Goal: Task Accomplishment & Management: Complete application form

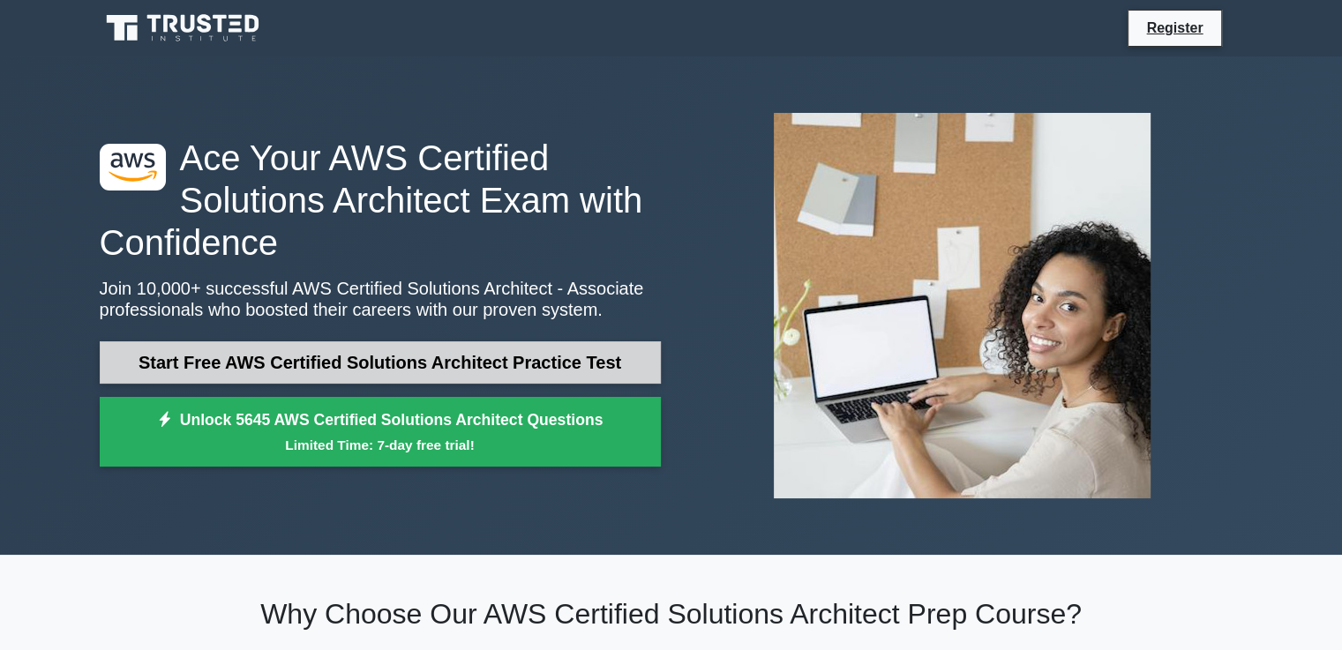
click at [551, 371] on link "Start Free AWS Certified Solutions Architect Practice Test" at bounding box center [380, 362] width 561 height 42
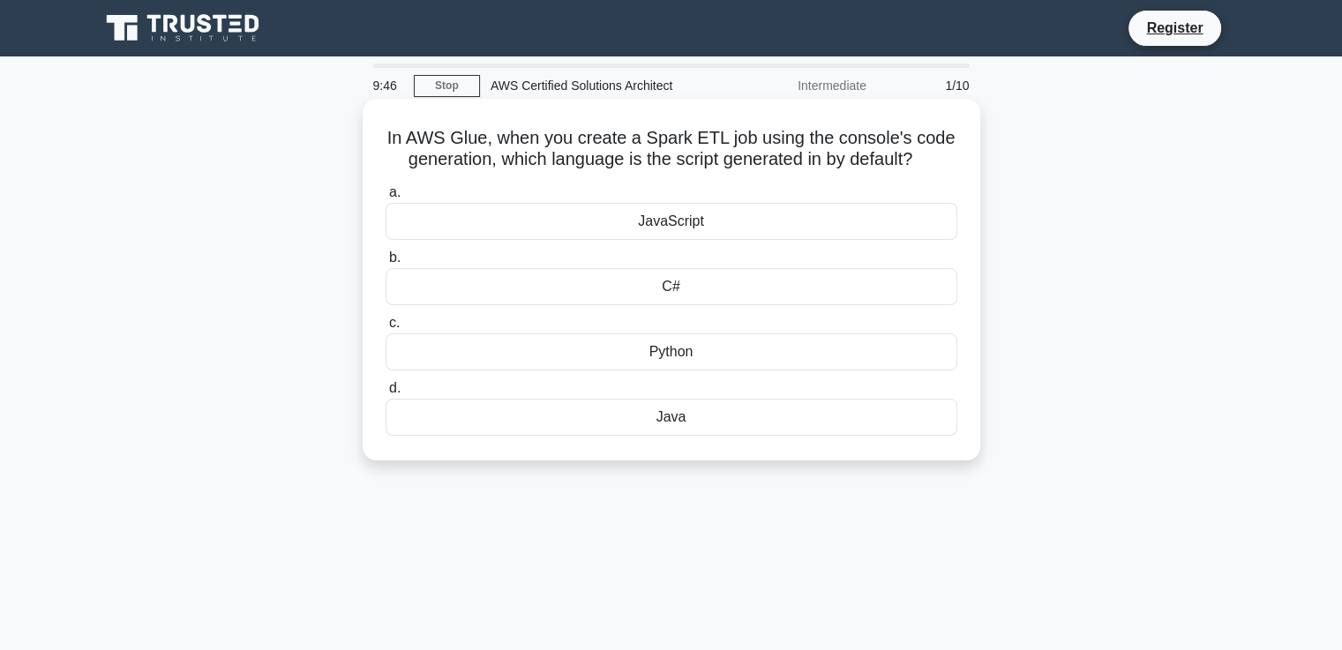
click at [662, 430] on div "Java" at bounding box center [671, 417] width 572 height 37
click at [385, 394] on input "d. Java" at bounding box center [385, 388] width 0 height 11
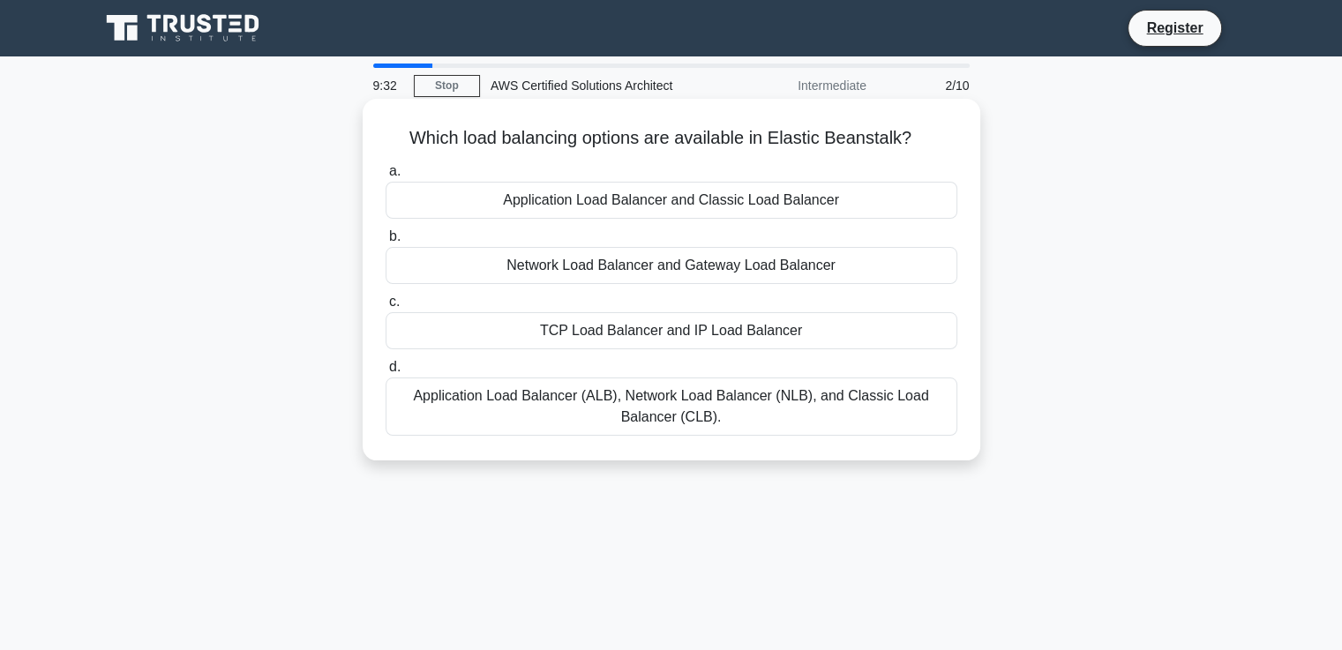
click at [641, 423] on div "Application Load Balancer (ALB), Network Load Balancer (NLB), and Classic Load …" at bounding box center [671, 407] width 572 height 58
click at [385, 373] on input "d. Application Load Balancer (ALB), Network Load Balancer (NLB), and Classic Lo…" at bounding box center [385, 367] width 0 height 11
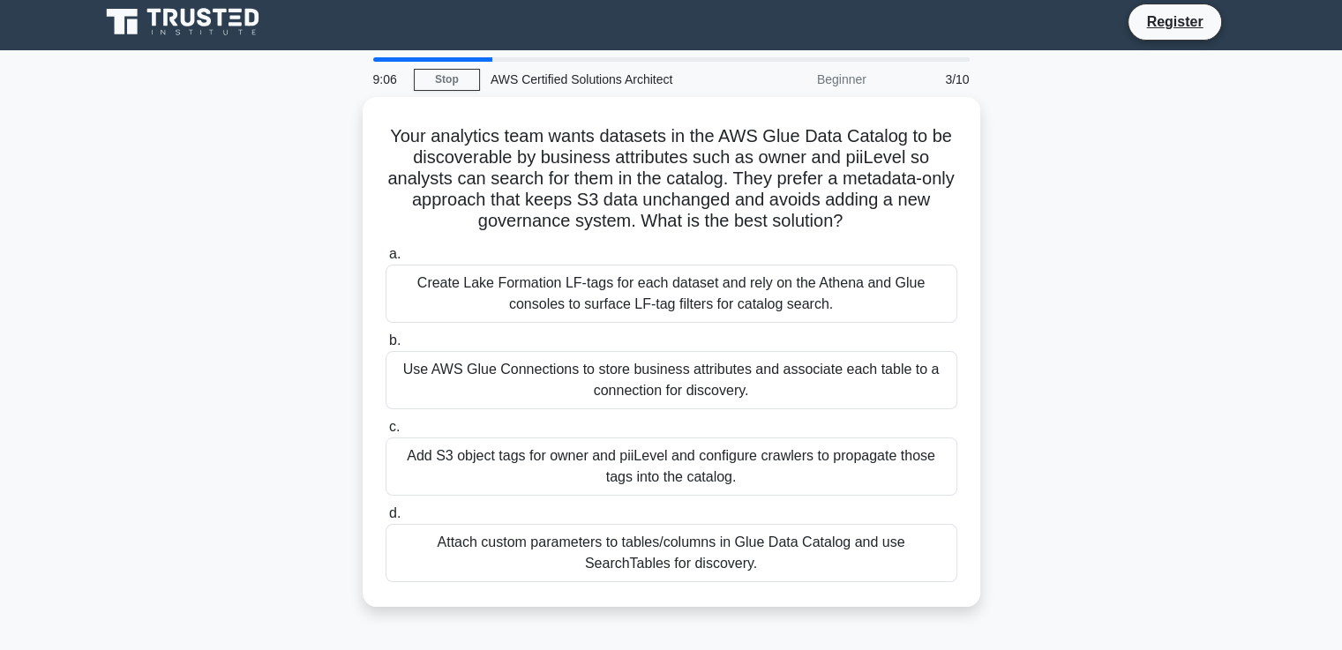
scroll to position [7, 0]
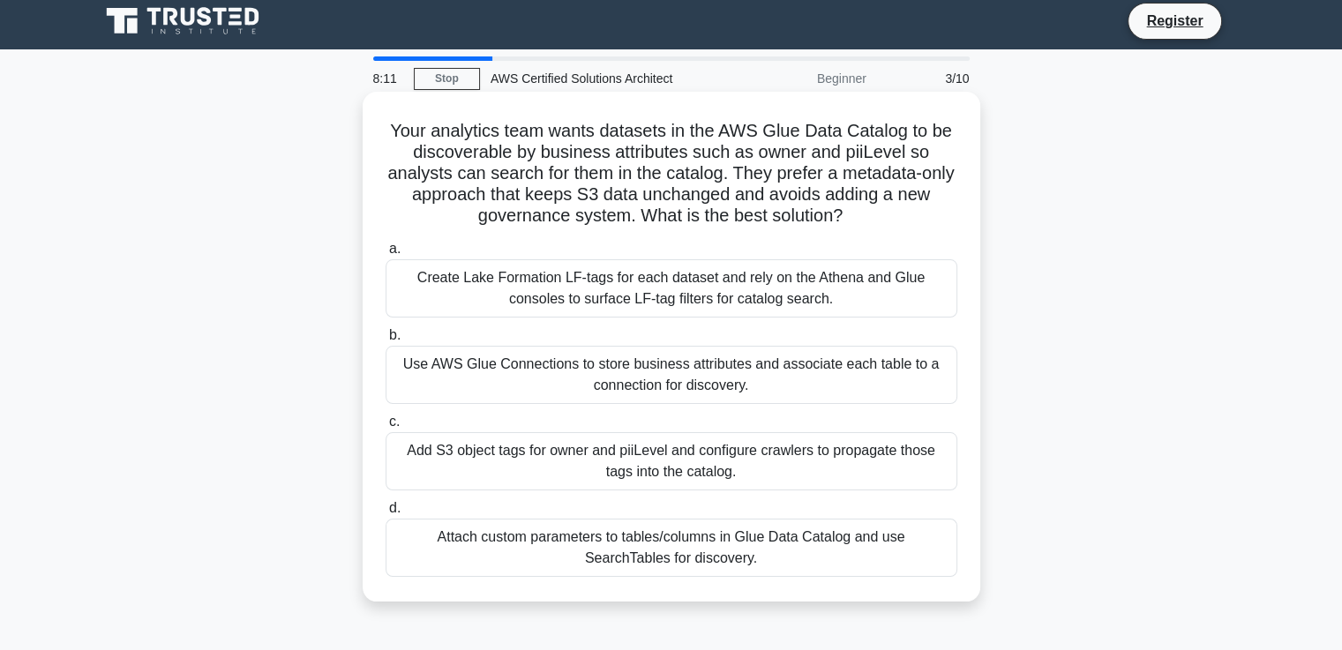
click at [710, 563] on div "Attach custom parameters to tables/columns in Glue Data Catalog and use SearchT…" at bounding box center [671, 548] width 572 height 58
click at [385, 514] on input "d. Attach custom parameters to tables/columns in Glue Data Catalog and use Sear…" at bounding box center [385, 508] width 0 height 11
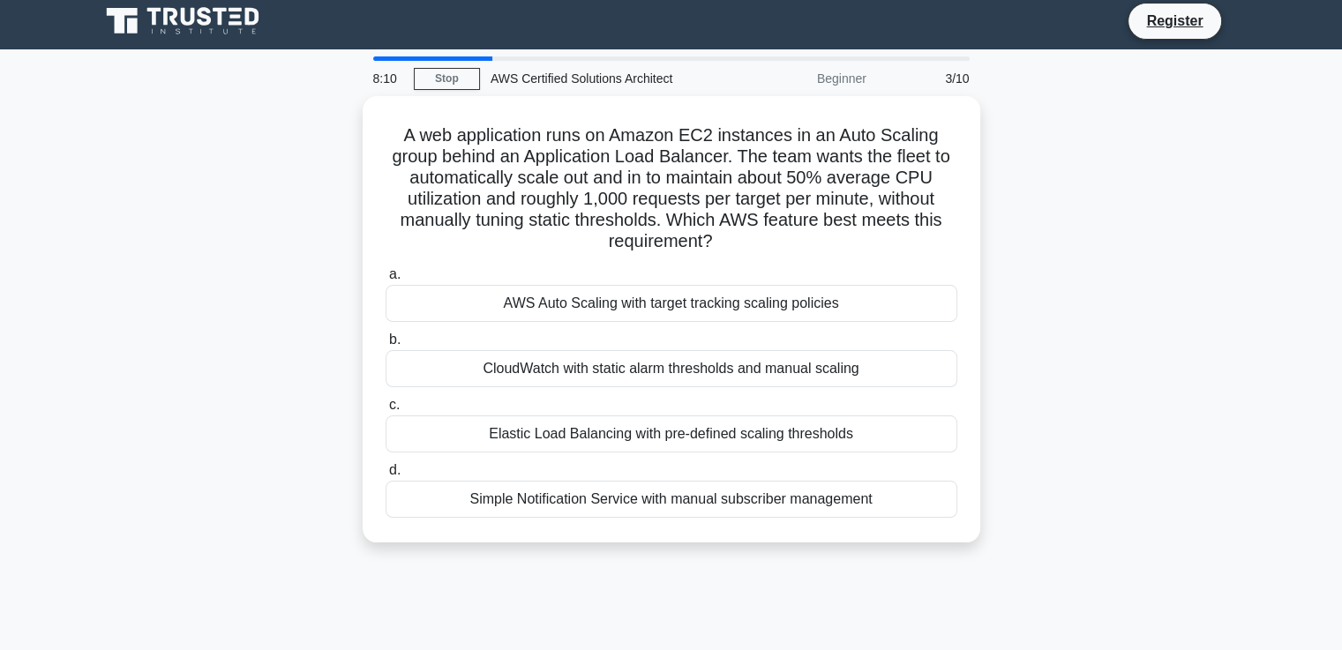
scroll to position [0, 0]
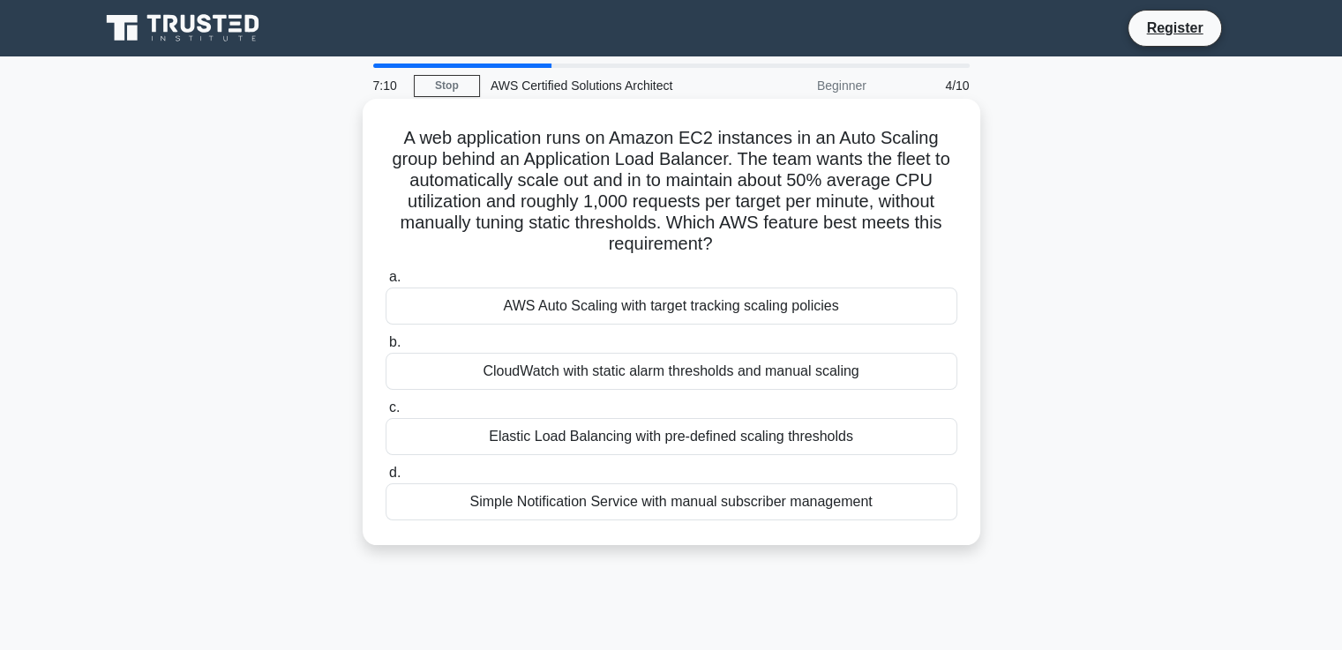
click at [803, 323] on div "AWS Auto Scaling with target tracking scaling policies" at bounding box center [671, 306] width 572 height 37
click at [385, 283] on input "a. AWS Auto Scaling with target tracking scaling policies" at bounding box center [385, 277] width 0 height 11
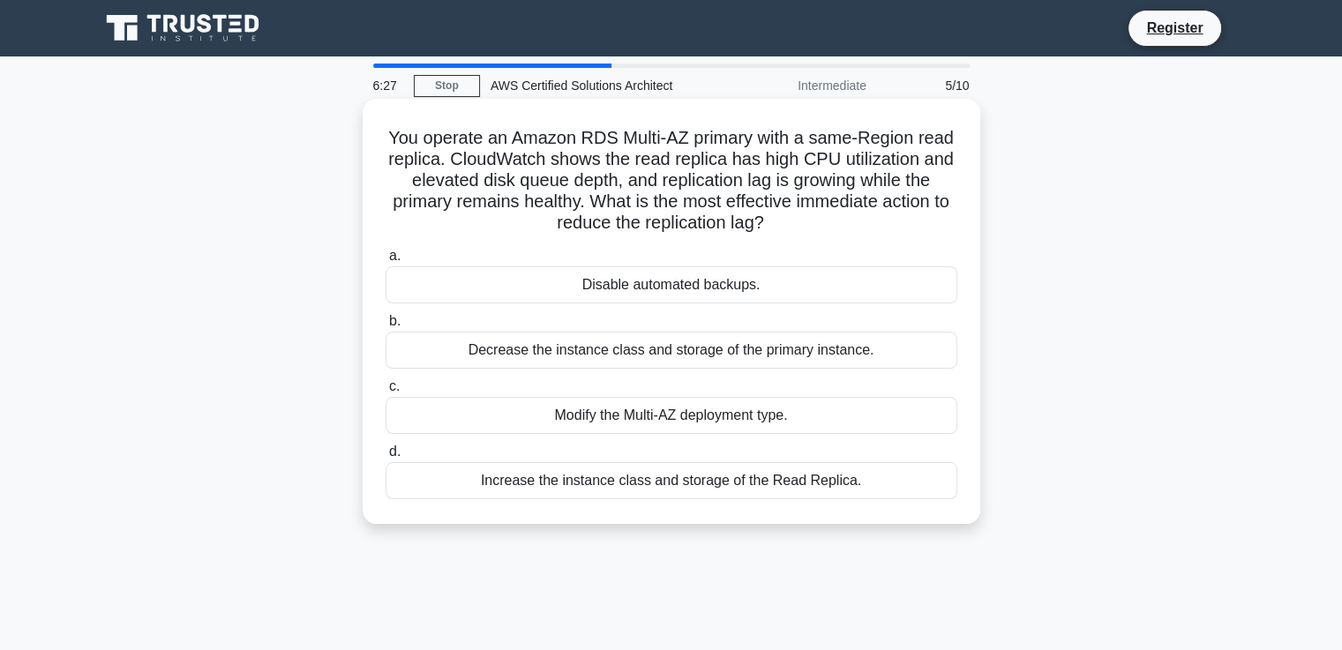
click at [729, 483] on div "Increase the instance class and storage of the Read Replica." at bounding box center [671, 480] width 572 height 37
click at [385, 458] on input "d. Increase the instance class and storage of the Read Replica." at bounding box center [385, 451] width 0 height 11
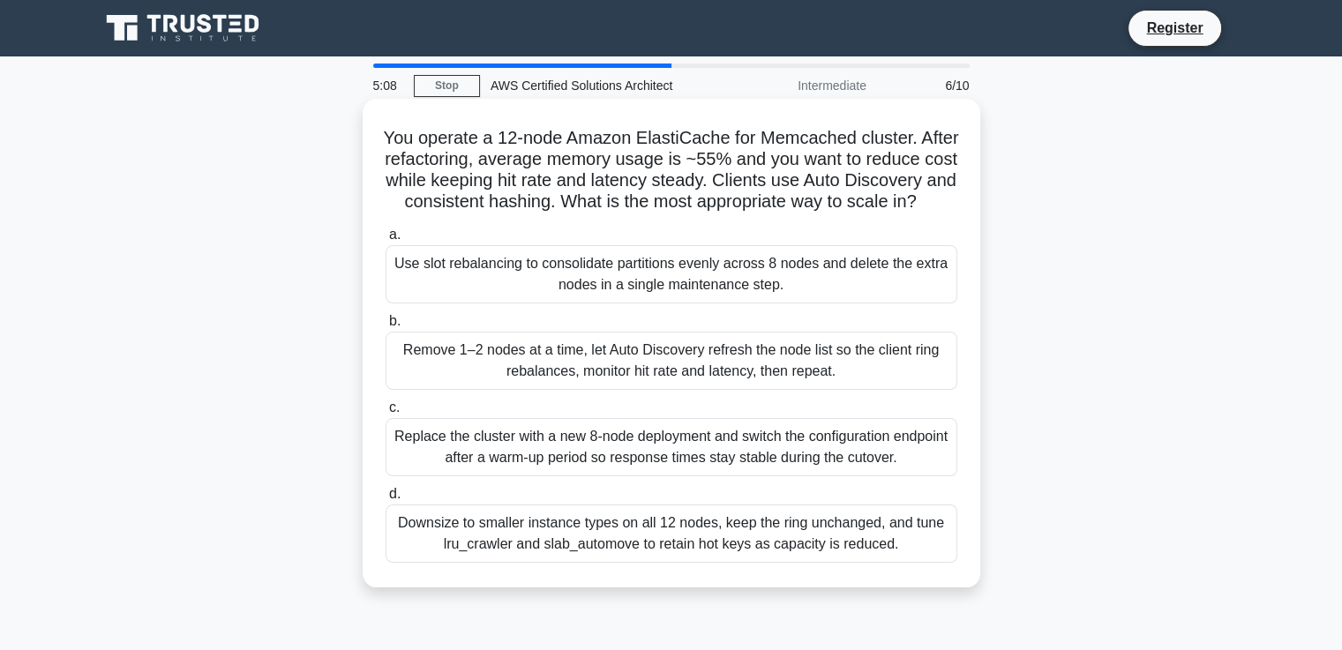
click at [756, 385] on div "Remove 1–2 nodes at a time, let Auto Discovery refresh the node list so the cli…" at bounding box center [671, 361] width 572 height 58
click at [385, 327] on input "b. Remove 1–2 nodes at a time, let Auto Discovery refresh the node list so the …" at bounding box center [385, 321] width 0 height 11
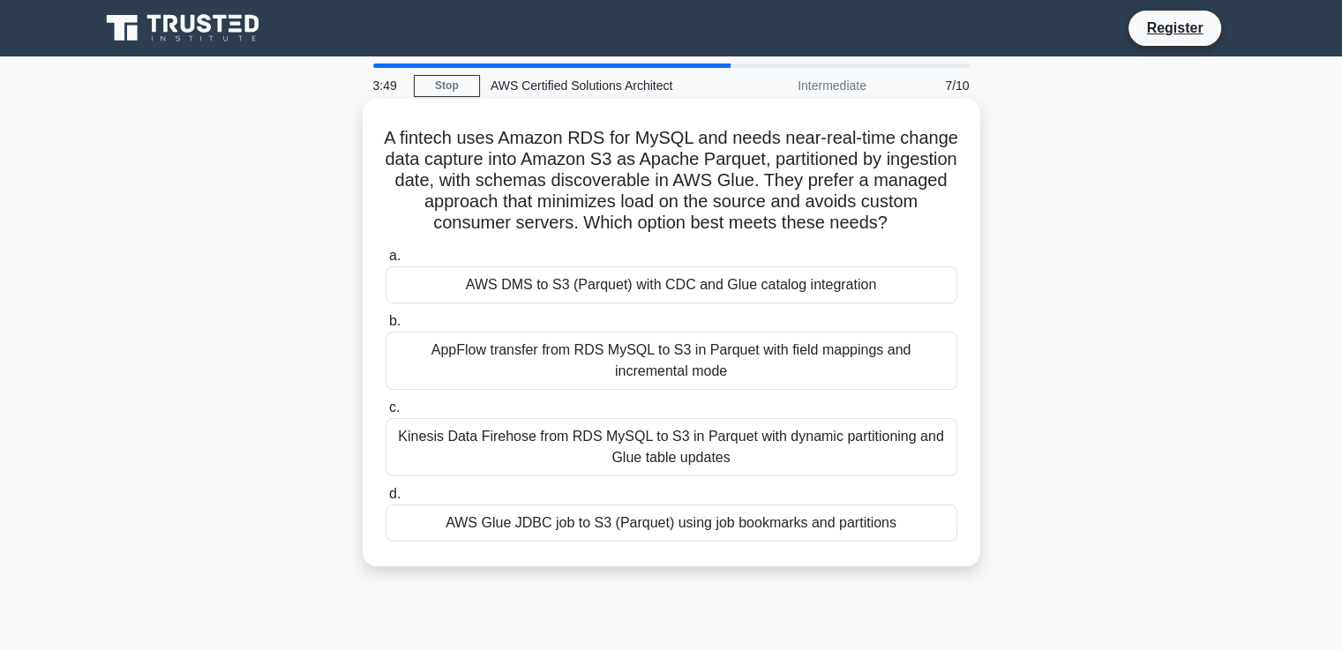
click at [842, 295] on div "AWS DMS to S3 (Parquet) with CDC and Glue catalog integration" at bounding box center [671, 284] width 572 height 37
click at [385, 262] on input "a. AWS DMS to S3 (Parquet) with CDC and Glue catalog integration" at bounding box center [385, 256] width 0 height 11
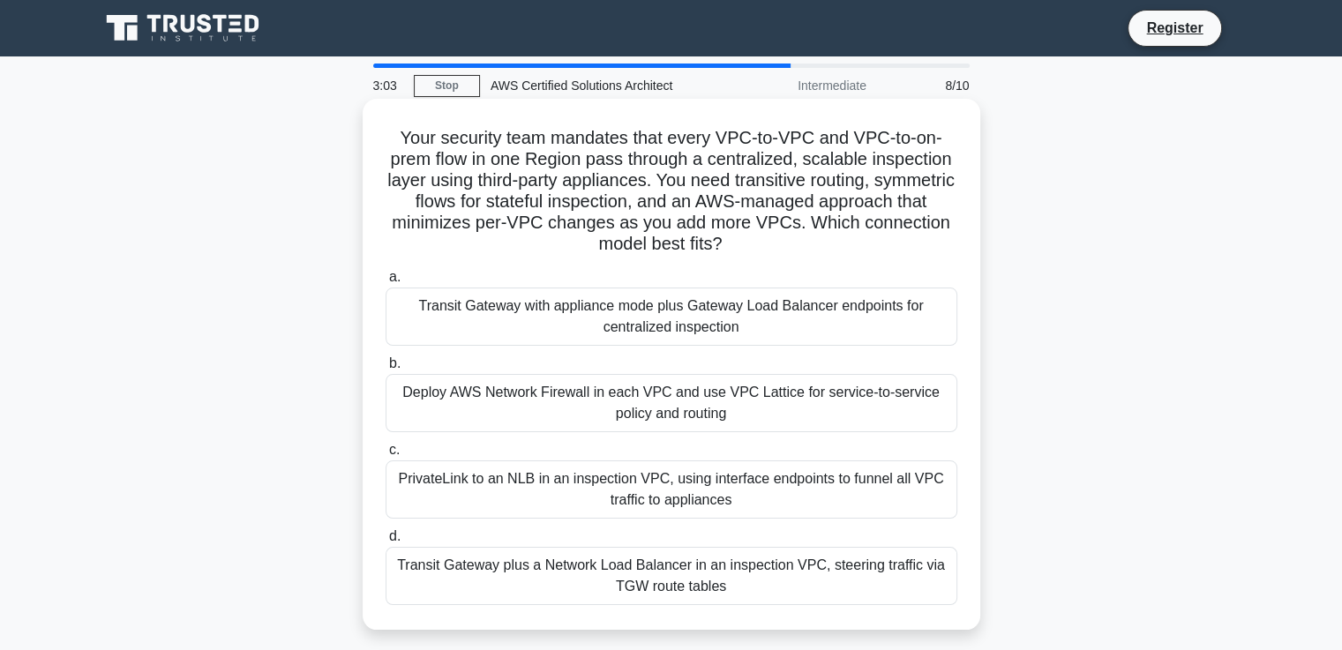
click at [723, 327] on div "Transit Gateway with appliance mode plus Gateway Load Balancer endpoints for ce…" at bounding box center [671, 317] width 572 height 58
click at [385, 283] on input "a. Transit Gateway with appliance mode plus Gateway Load Balancer endpoints for…" at bounding box center [385, 277] width 0 height 11
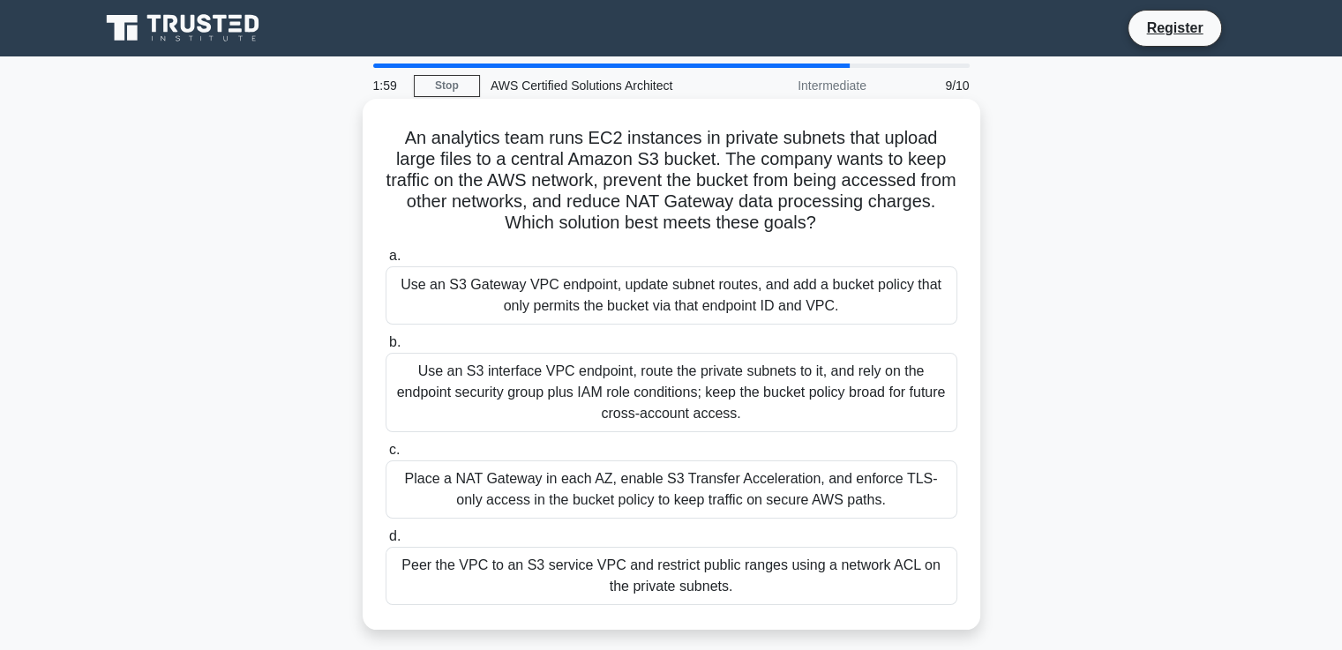
click at [655, 582] on div "Peer the VPC to an S3 service VPC and restrict public ranges using a network AC…" at bounding box center [671, 576] width 572 height 58
click at [385, 542] on input "d. Peer the VPC to an S3 service VPC and restrict public ranges using a network…" at bounding box center [385, 536] width 0 height 11
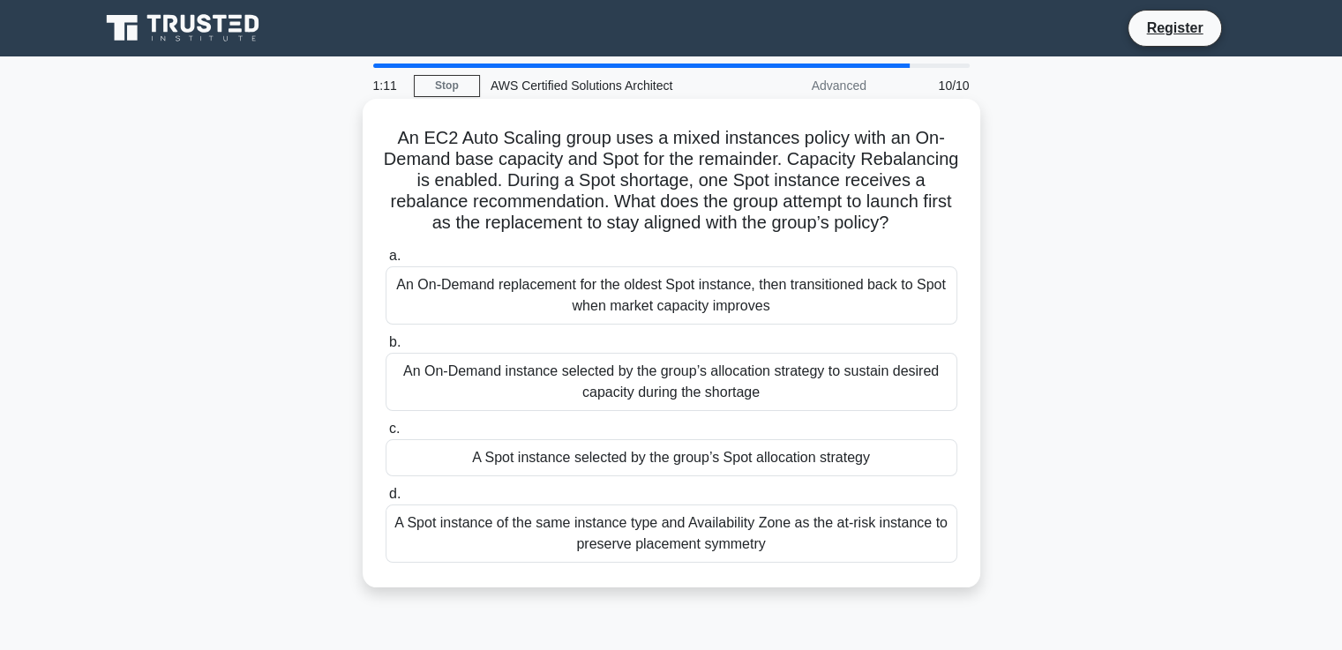
click at [760, 476] on div "A Spot instance selected by the group’s Spot allocation strategy" at bounding box center [671, 457] width 572 height 37
click at [385, 435] on input "c. A Spot instance selected by the group’s Spot allocation strategy" at bounding box center [385, 428] width 0 height 11
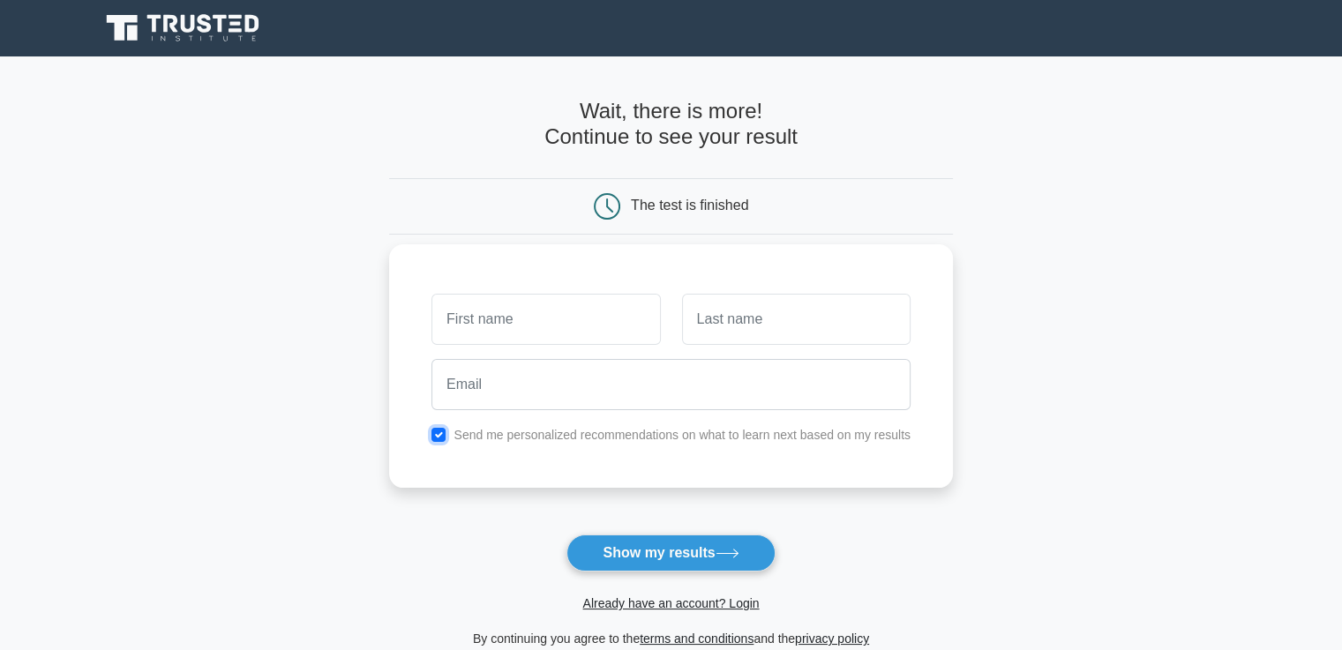
click at [435, 439] on input "checkbox" at bounding box center [438, 435] width 14 height 14
checkbox input "false"
click at [538, 327] on input "text" at bounding box center [545, 319] width 228 height 51
type input "[PERSON_NAME]"
click at [744, 327] on input "text" at bounding box center [796, 319] width 228 height 51
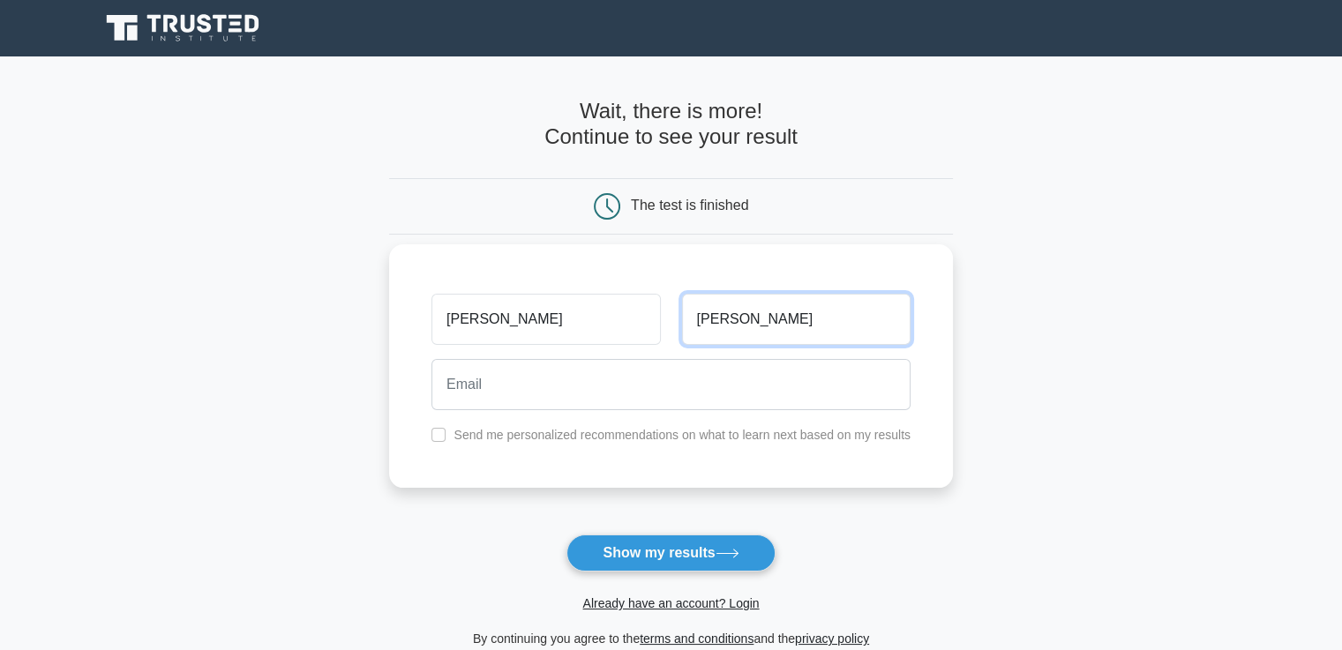
type input "[PERSON_NAME]"
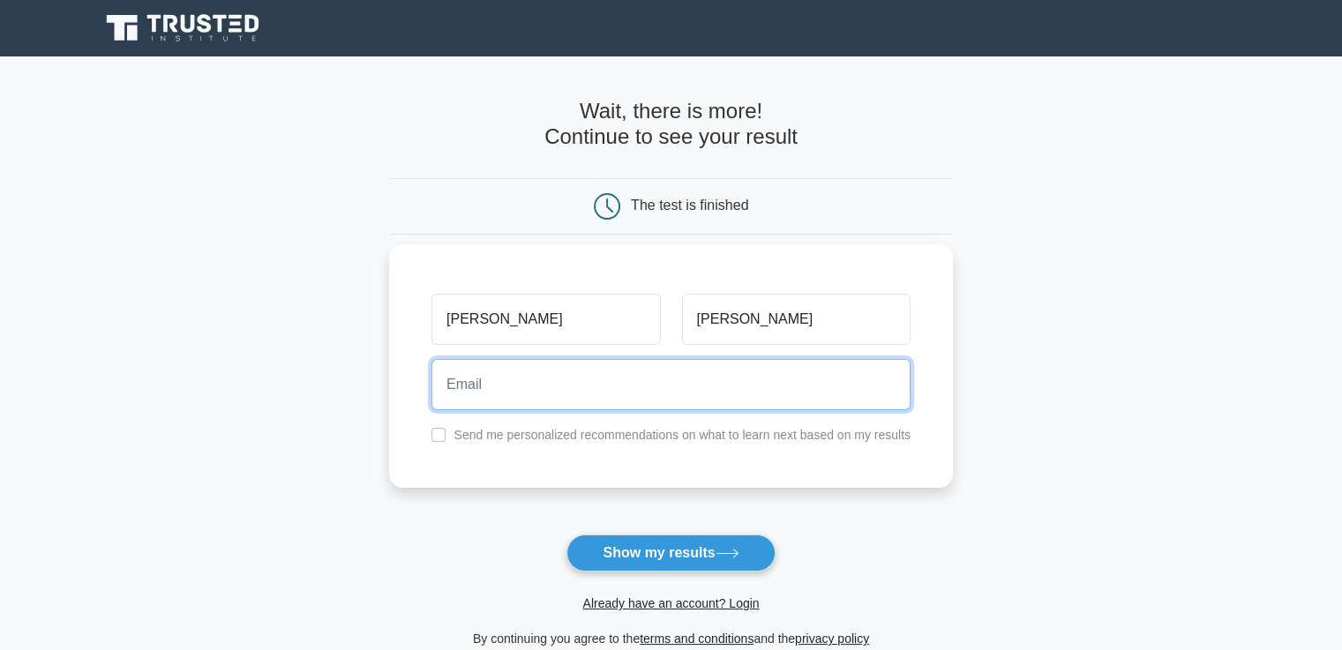
click at [566, 393] on input "email" at bounding box center [670, 384] width 479 height 51
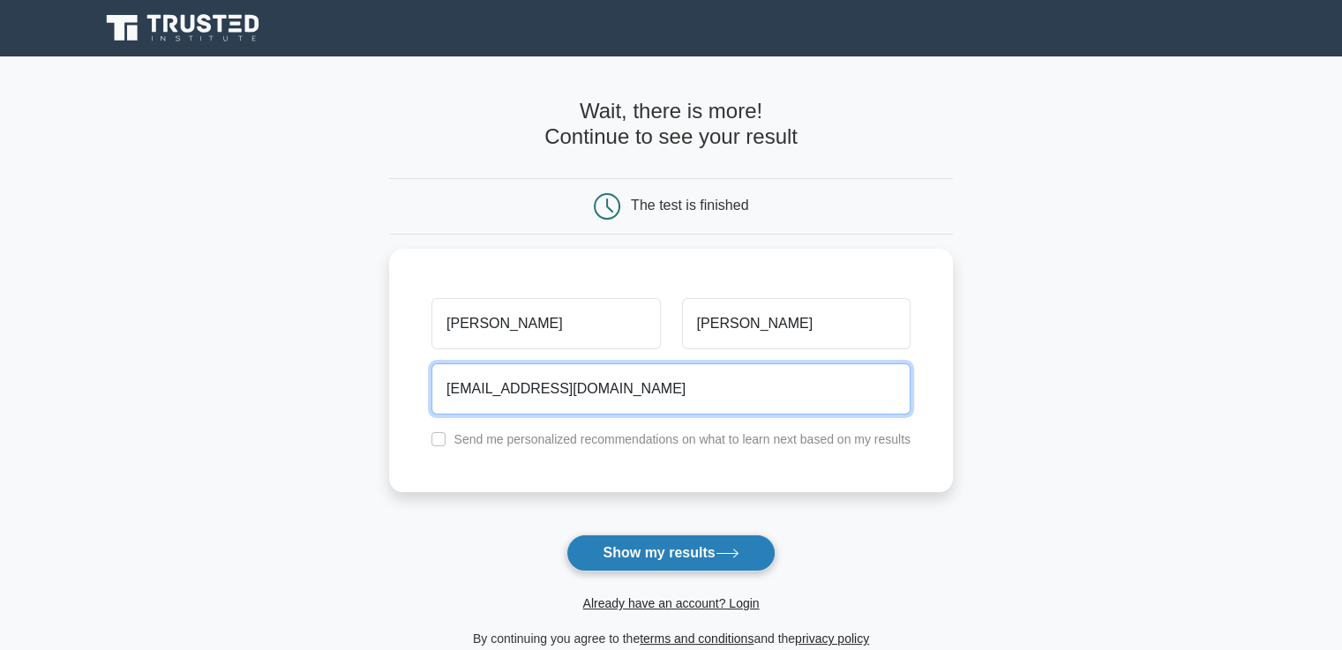
type input "[EMAIL_ADDRESS][DOMAIN_NAME]"
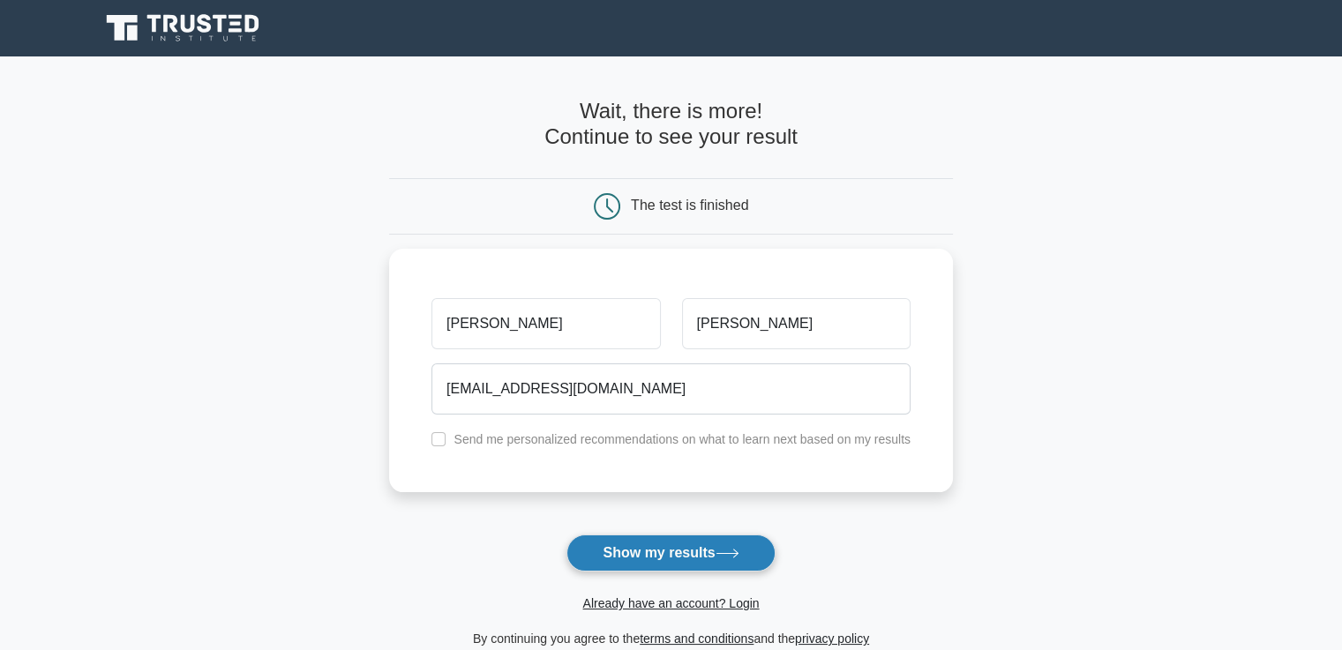
click at [613, 547] on button "Show my results" at bounding box center [670, 553] width 208 height 37
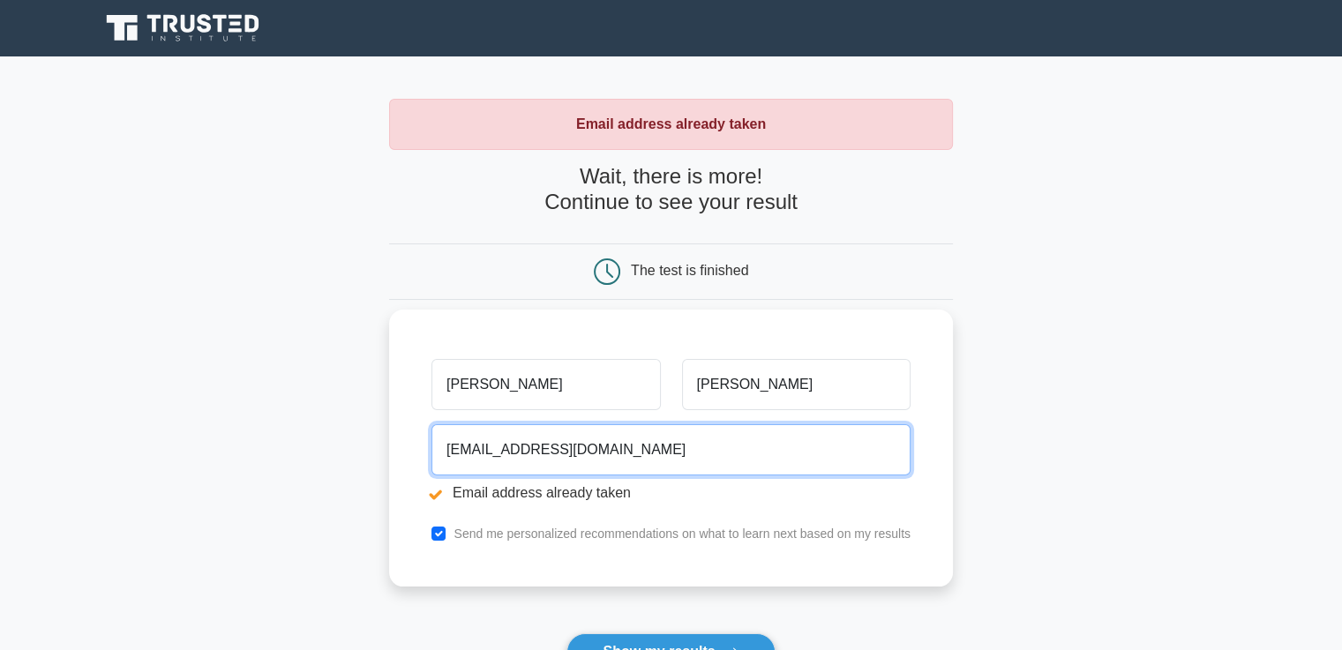
drag, startPoint x: 572, startPoint y: 450, endPoint x: 430, endPoint y: 444, distance: 142.2
click at [430, 444] on div "jeeelu@gmail.com Email address already taken" at bounding box center [671, 466] width 500 height 99
click at [498, 452] on input "neelimaadeogire@yahoo.com" at bounding box center [670, 449] width 479 height 51
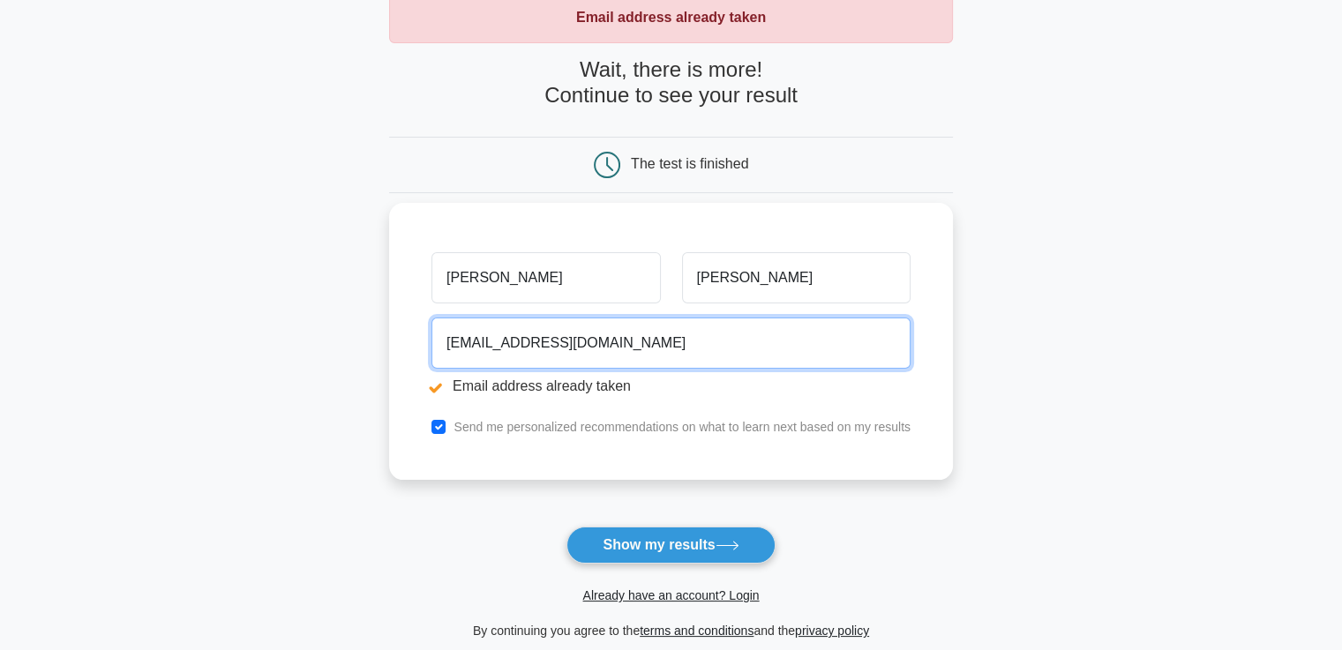
scroll to position [117, 0]
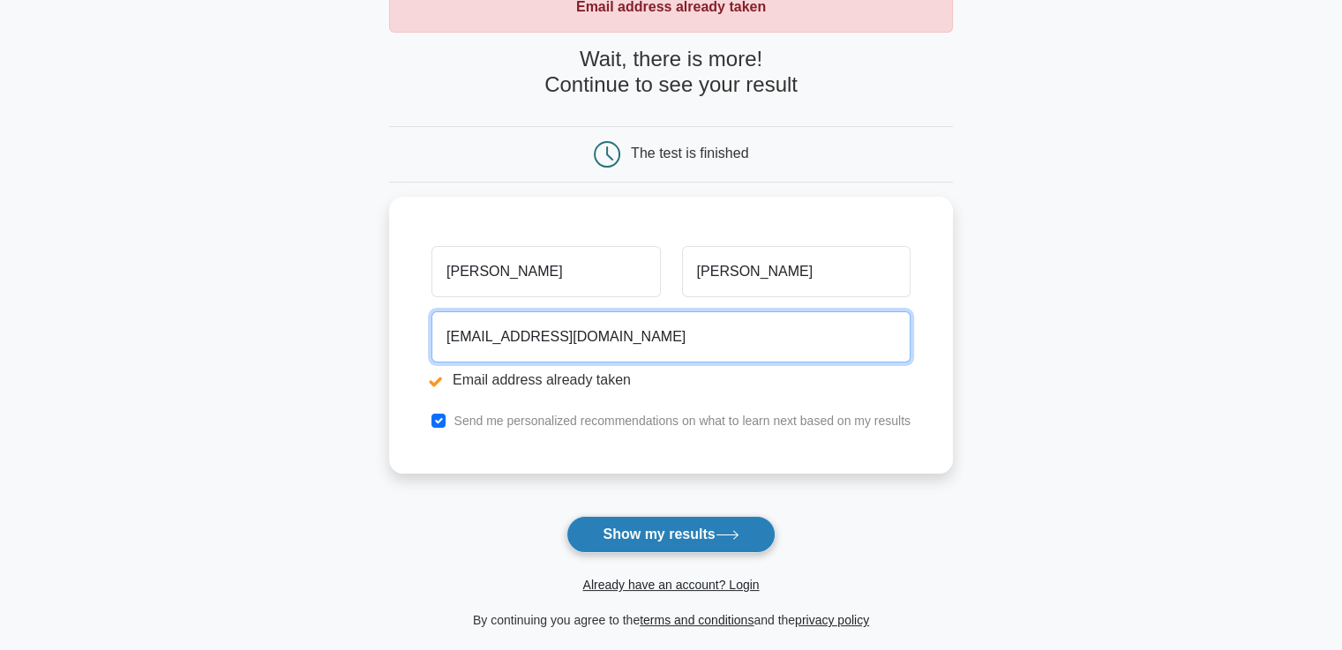
type input "neelimadeogire@yahoo.com"
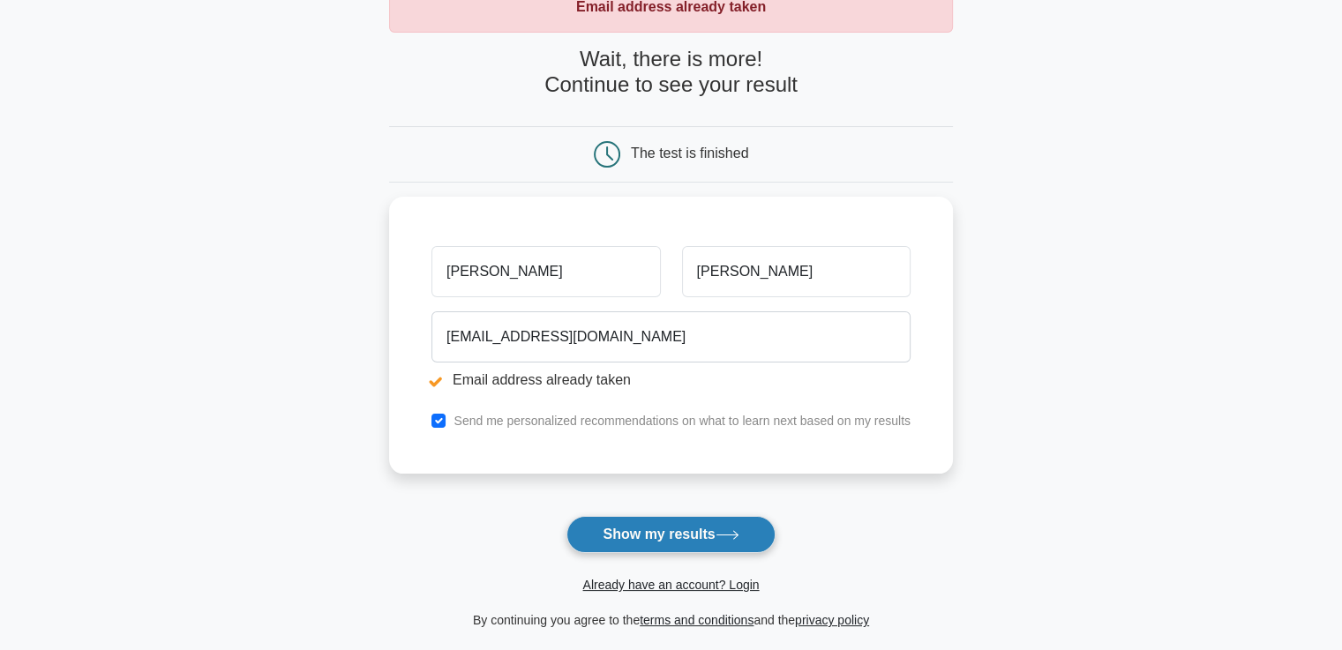
click at [635, 537] on button "Show my results" at bounding box center [670, 534] width 208 height 37
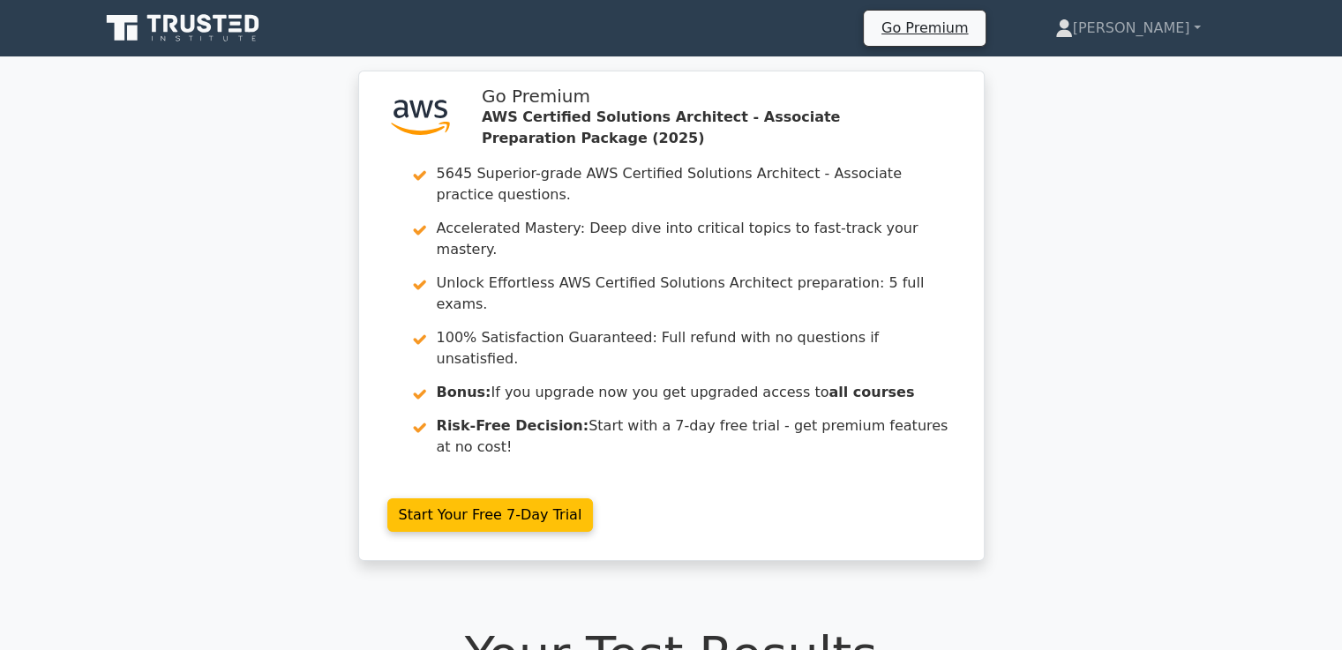
click at [193, 204] on div ".st0{fill:#252F3E;} .st1{fill-rule:evenodd;clip-rule:evenodd;fill:#FF9900;} Go …" at bounding box center [671, 327] width 1342 height 512
